Goal: Transaction & Acquisition: Purchase product/service

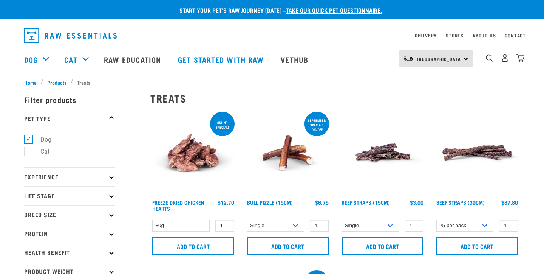
select select "251920"
click at [521, 59] on img "dropdown navigation" at bounding box center [521, 58] width 8 height 8
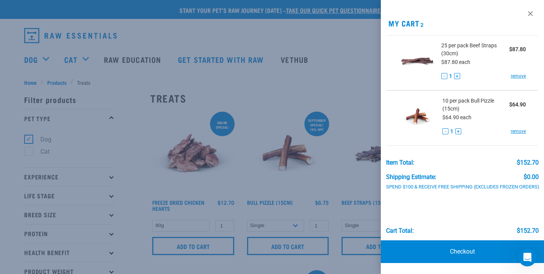
click at [349, 62] on div at bounding box center [272, 137] width 544 height 274
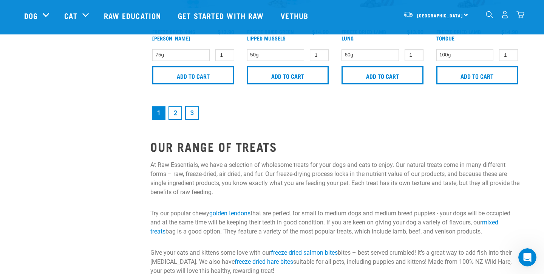
scroll to position [1225, 0]
click at [174, 110] on link "2" at bounding box center [176, 113] width 14 height 14
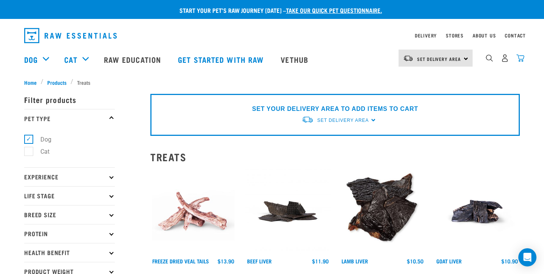
click at [520, 59] on img "dropdown navigation" at bounding box center [521, 58] width 8 height 8
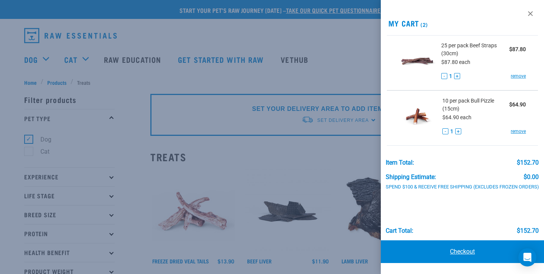
click at [457, 252] on link "Checkout" at bounding box center [462, 251] width 163 height 23
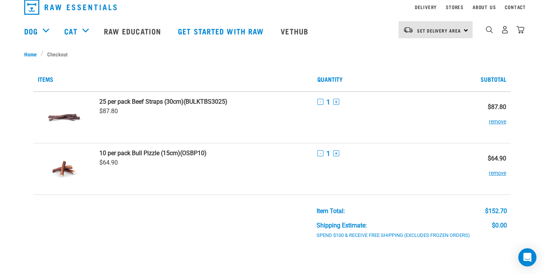
scroll to position [60, 0]
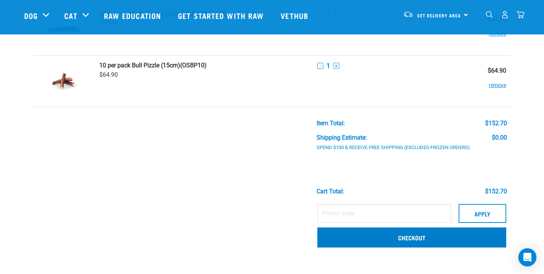
click at [395, 237] on link "Checkout" at bounding box center [412, 237] width 189 height 20
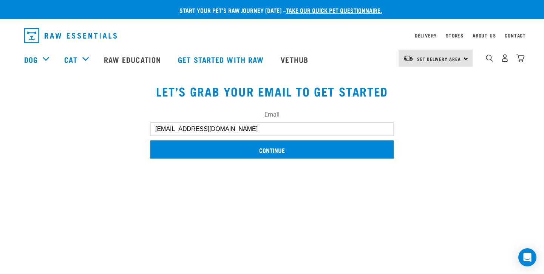
click at [292, 147] on input "Continue" at bounding box center [272, 149] width 244 height 18
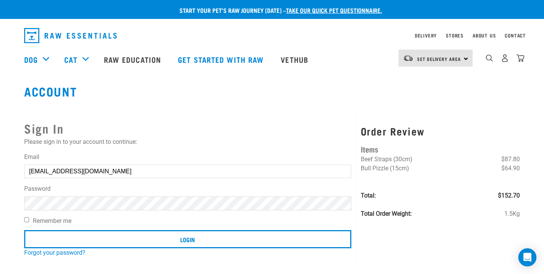
click at [34, 220] on label "Remember me" at bounding box center [187, 220] width 327 height 9
click at [29, 220] on input "Remember me" at bounding box center [26, 219] width 5 height 5
checkbox input "true"
click at [188, 239] on input "Login" at bounding box center [187, 239] width 327 height 18
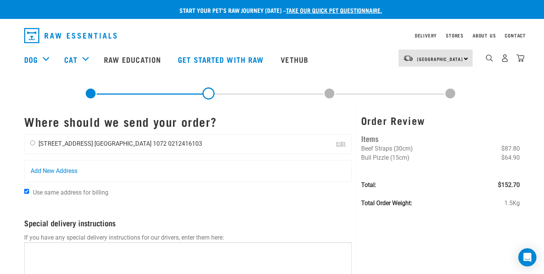
click at [33, 145] on input "radio" at bounding box center [32, 142] width 5 height 5
radio input "true"
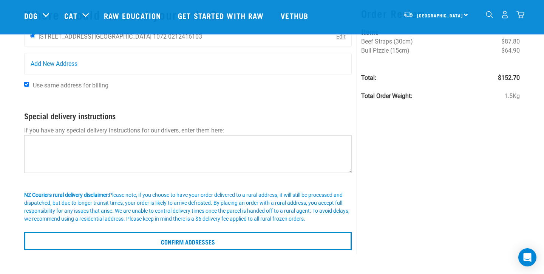
scroll to position [10, 0]
